Goal: Find specific page/section: Find specific page/section

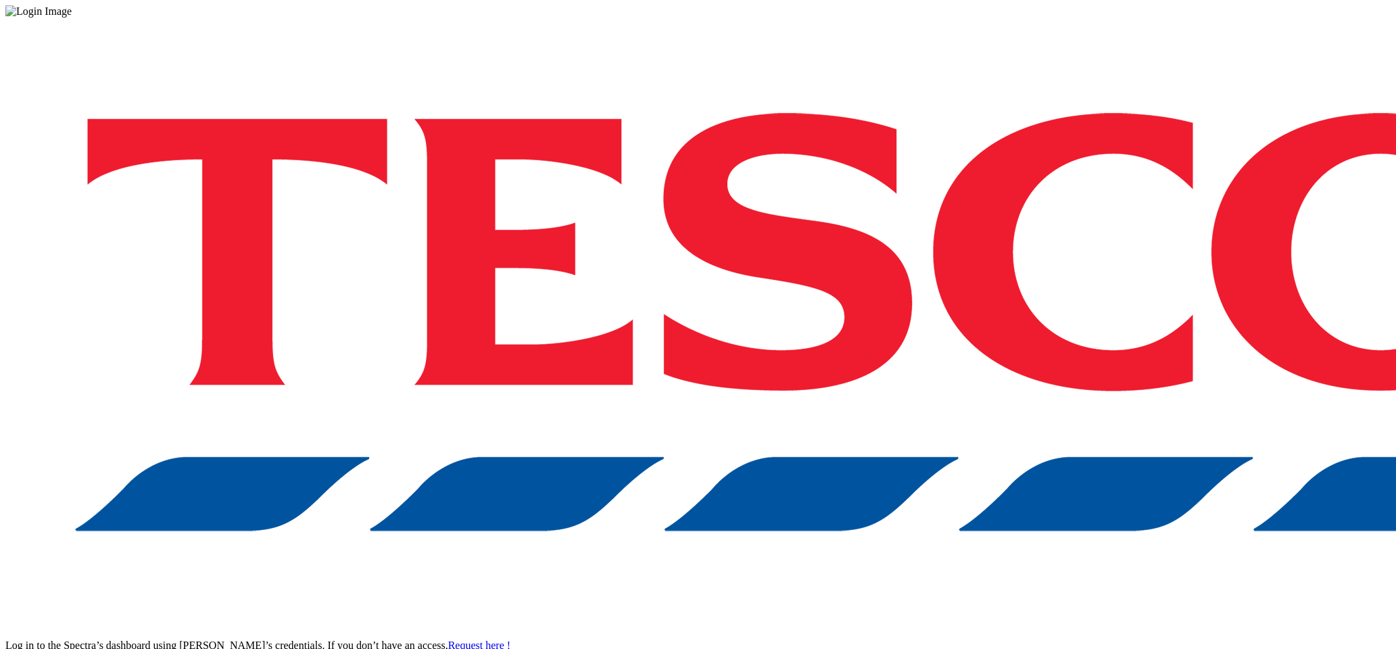
drag, startPoint x: 1069, startPoint y: 298, endPoint x: 1057, endPoint y: 366, distance: 68.7
click at [1069, 298] on div "Log in to the Spectra’s dashboard using [PERSON_NAME]’s credentials. If you don…" at bounding box center [698, 354] width 1386 height 672
click at [1053, 393] on div "Log in to the Spectra’s dashboard using [PERSON_NAME]’s credentials. If you don…" at bounding box center [698, 354] width 1386 height 672
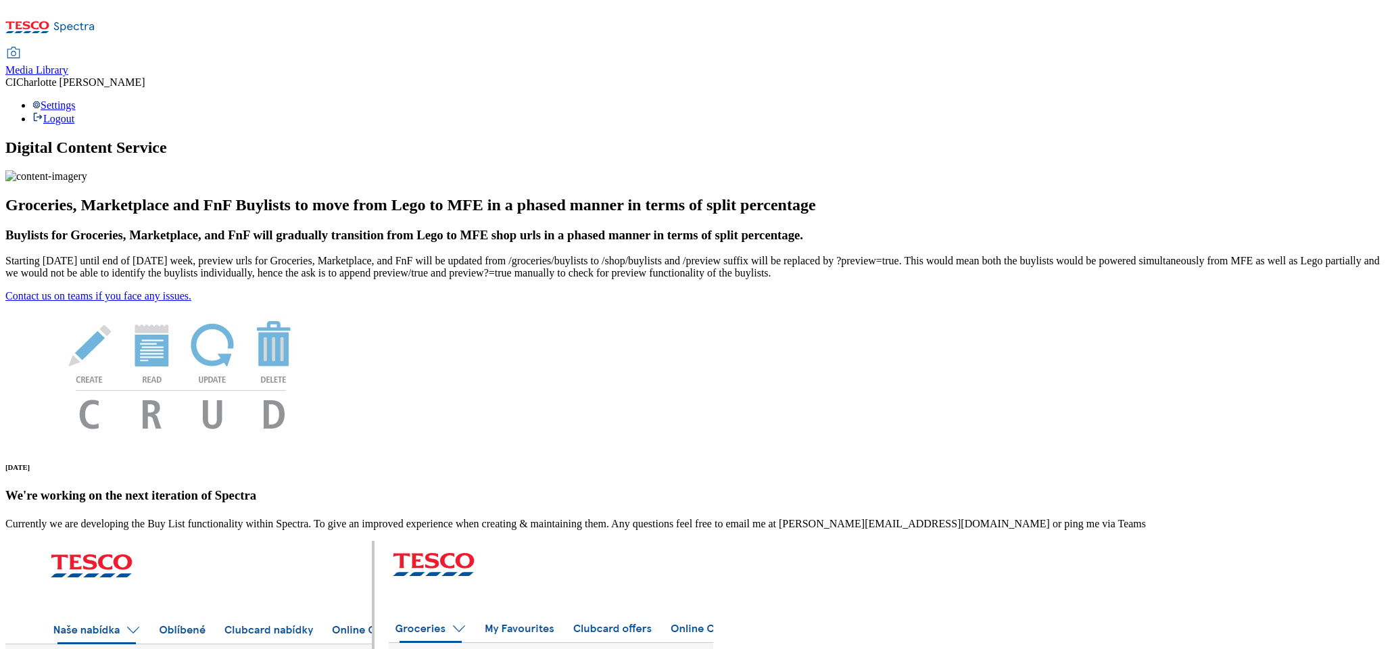
click at [68, 64] on span "Media Library" at bounding box center [36, 69] width 63 height 11
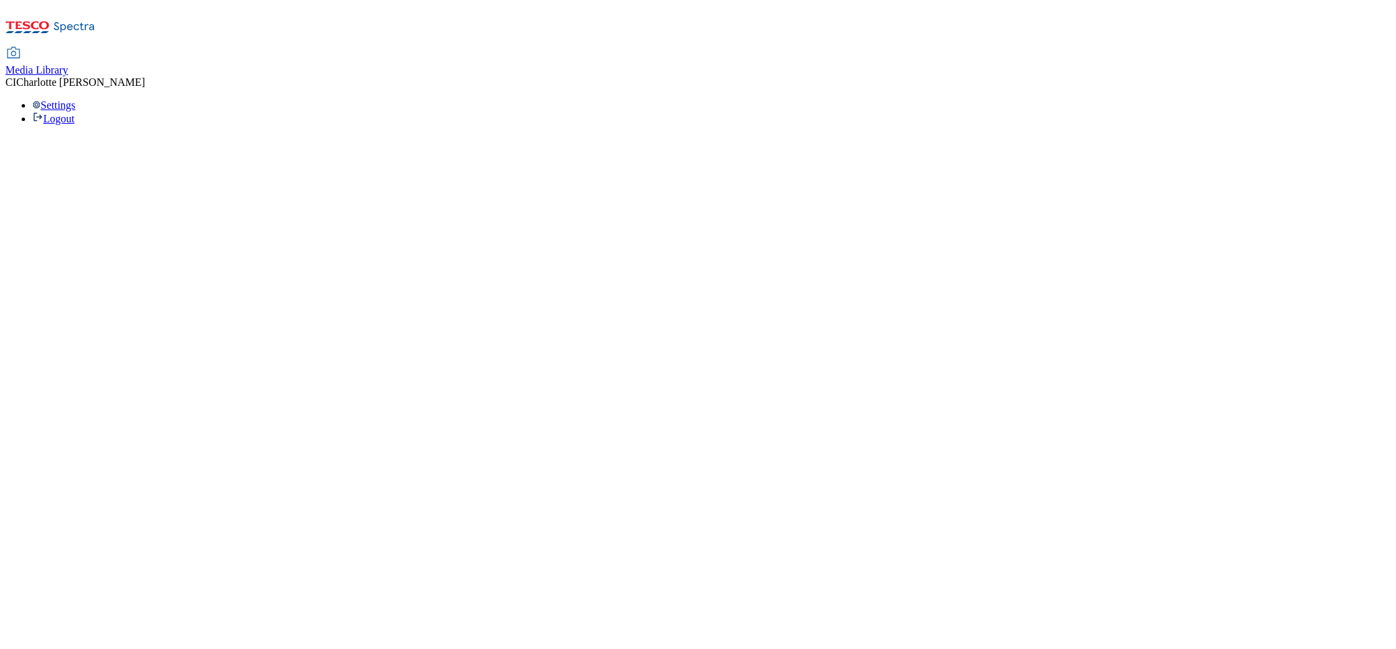
select select "clubcard-boost-uk"
